Goal: Task Accomplishment & Management: Manage account settings

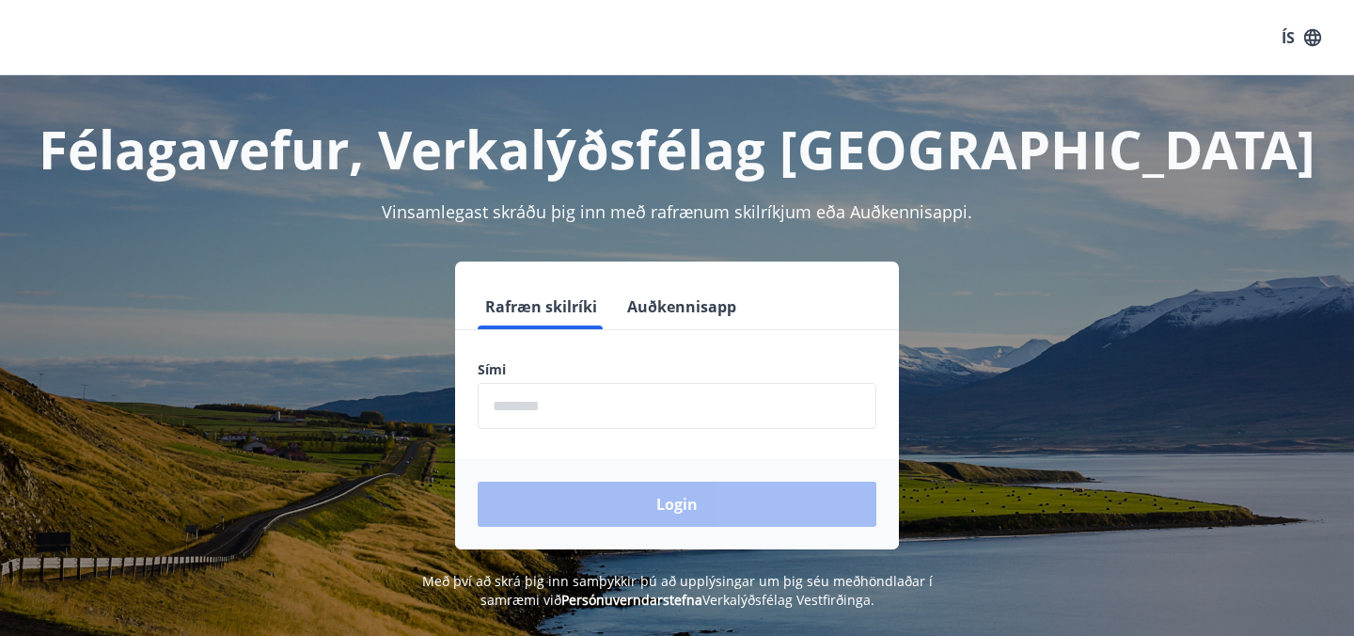
click at [591, 398] on input "phone" at bounding box center [677, 406] width 399 height 46
type input "********"
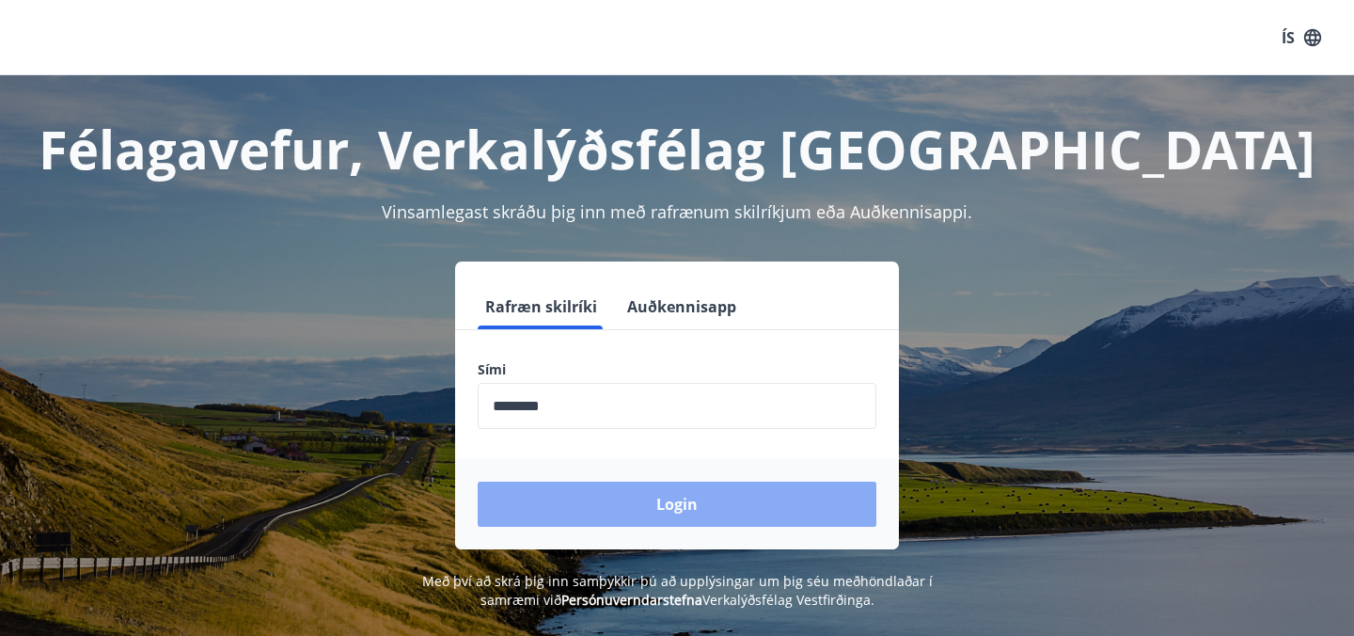
click at [670, 513] on button "Login" at bounding box center [677, 503] width 399 height 45
